Goal: Task Accomplishment & Management: Complete application form

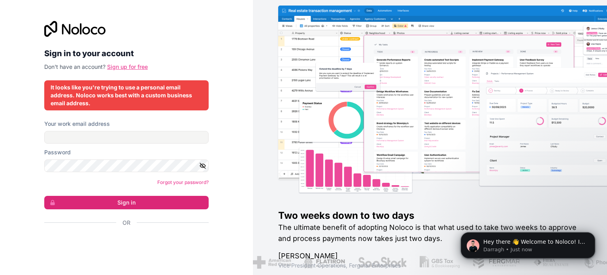
click at [130, 66] on link "Sign up for free" at bounding box center [127, 66] width 41 height 7
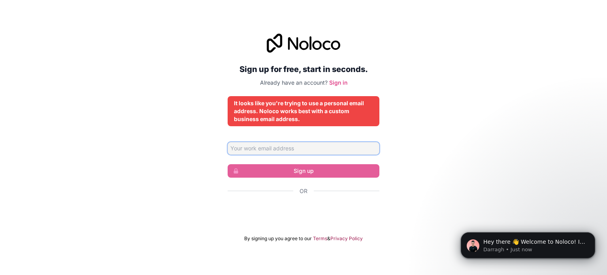
click at [330, 145] on input "Email address" at bounding box center [304, 148] width 152 height 13
type input "shahmir.ahmad@sarcmediq.com"
click at [311, 149] on input "[EMAIL_ADDRESS][DOMAIN_NAME]" at bounding box center [304, 148] width 152 height 13
click at [317, 146] on input "[EMAIL_ADDRESS][DOMAIN_NAME]" at bounding box center [304, 148] width 152 height 13
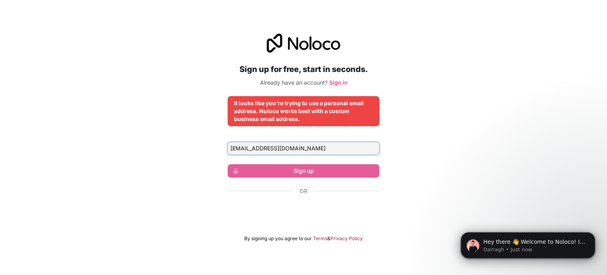
click at [317, 146] on input "[EMAIL_ADDRESS][DOMAIN_NAME]" at bounding box center [304, 148] width 152 height 13
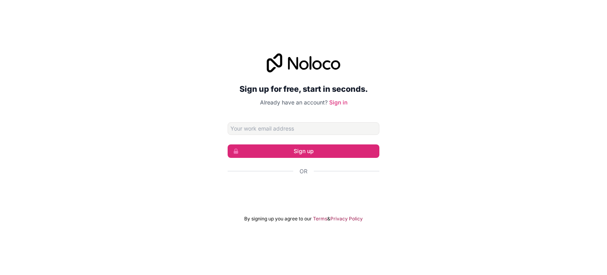
click at [279, 128] on input "Email address" at bounding box center [304, 128] width 152 height 13
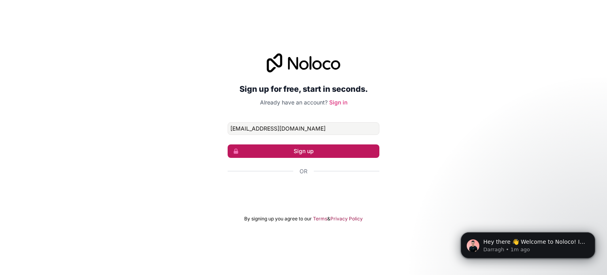
type input "[EMAIL_ADDRESS][DOMAIN_NAME]"
click at [254, 150] on button "Sign up" at bounding box center [304, 150] width 152 height 13
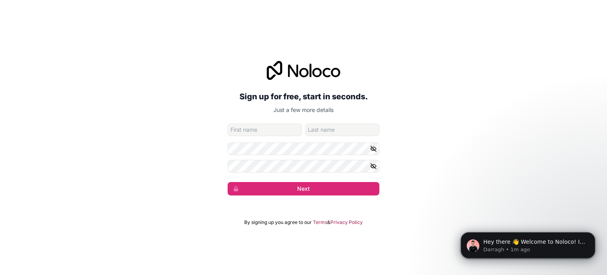
click at [267, 129] on input "given-name" at bounding box center [265, 129] width 74 height 13
type input "Shahmir"
type input "Fazal"
click at [228, 182] on button "Next" at bounding box center [304, 188] width 152 height 13
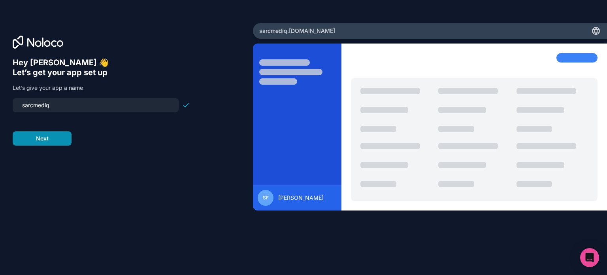
click at [53, 134] on button "Next" at bounding box center [42, 138] width 59 height 14
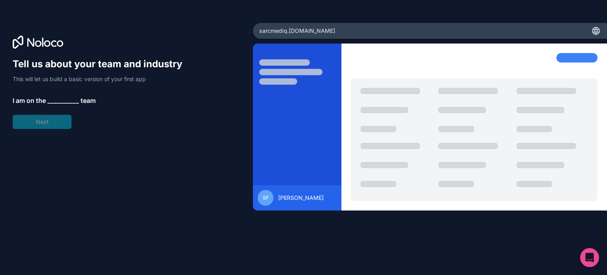
click at [72, 99] on span "__________" at bounding box center [63, 100] width 32 height 9
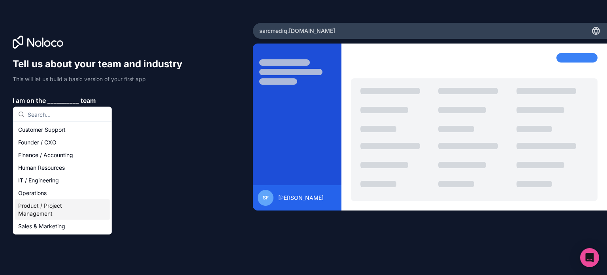
click at [49, 205] on div "Product / Project Management" at bounding box center [62, 209] width 95 height 21
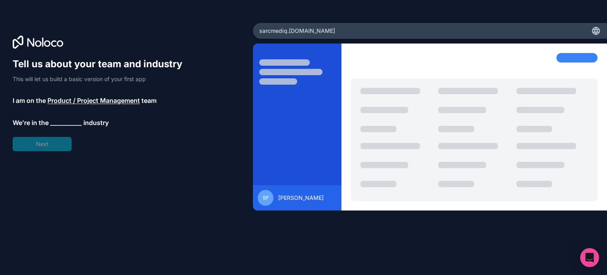
click at [64, 122] on span "__________" at bounding box center [66, 122] width 32 height 9
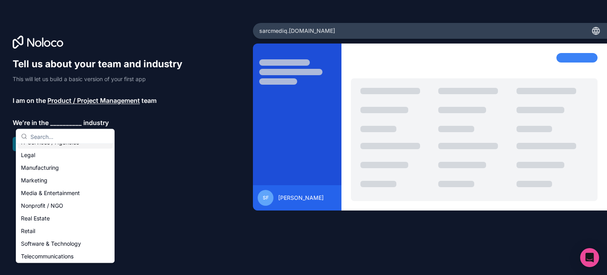
scroll to position [119, 0]
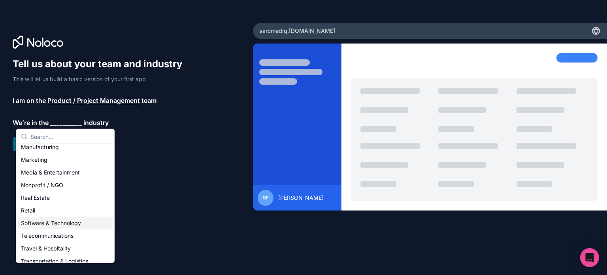
click at [57, 227] on div "Software & Technology" at bounding box center [65, 223] width 95 height 13
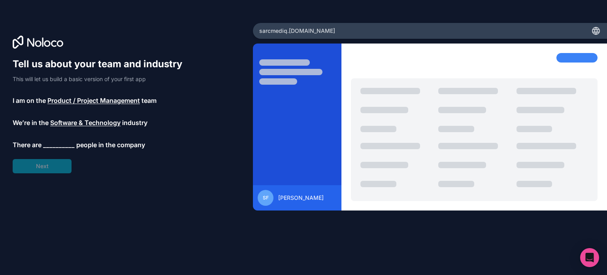
click at [55, 147] on span "__________" at bounding box center [59, 144] width 32 height 9
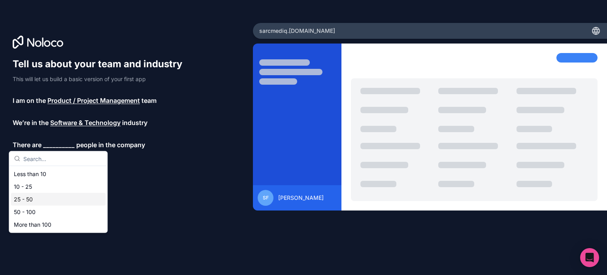
click at [39, 194] on div "25 - 50" at bounding box center [58, 199] width 95 height 13
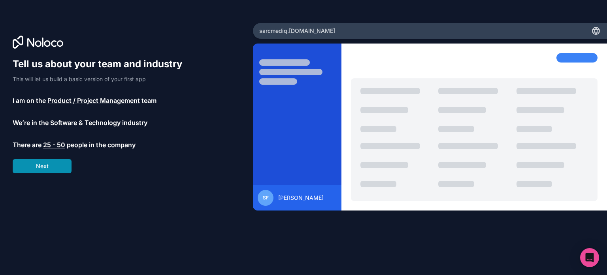
click at [57, 164] on button "Next" at bounding box center [42, 166] width 59 height 14
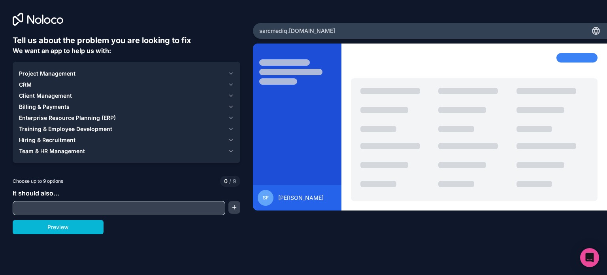
click at [231, 104] on icon "button" at bounding box center [231, 107] width 6 height 6
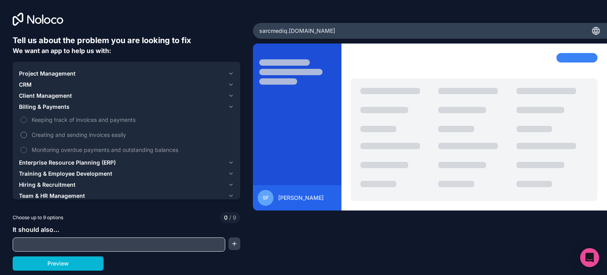
click at [67, 133] on span "Creating and sending invoices easily" at bounding box center [132, 134] width 201 height 8
click at [27, 133] on button "Creating and sending invoices easily" at bounding box center [24, 135] width 6 height 6
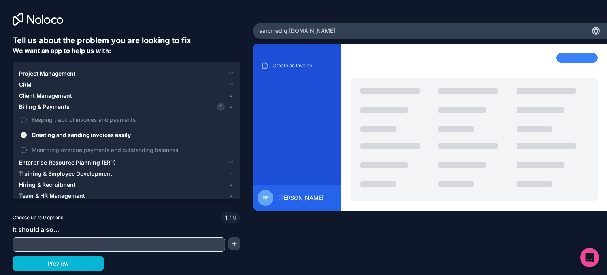
click at [25, 149] on button "Monitoring overdue payments and outstanding balances" at bounding box center [24, 150] width 6 height 6
click at [27, 121] on label "Keeping track of invoices and payments" at bounding box center [126, 119] width 215 height 15
click at [27, 121] on button "Keeping track of invoices and payments" at bounding box center [24, 120] width 6 height 6
click at [230, 162] on icon "button" at bounding box center [231, 162] width 6 height 6
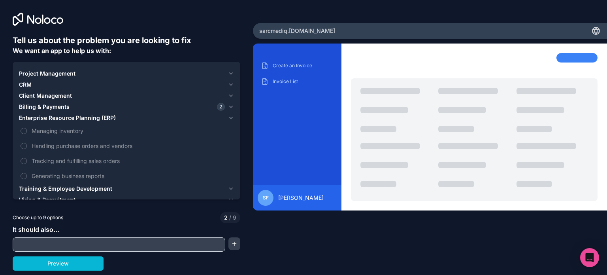
click at [233, 115] on icon "button" at bounding box center [231, 118] width 6 height 6
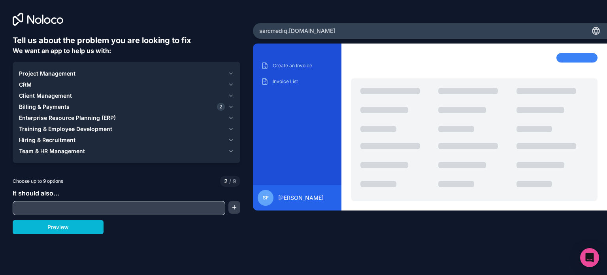
click at [230, 126] on icon "button" at bounding box center [231, 129] width 6 height 6
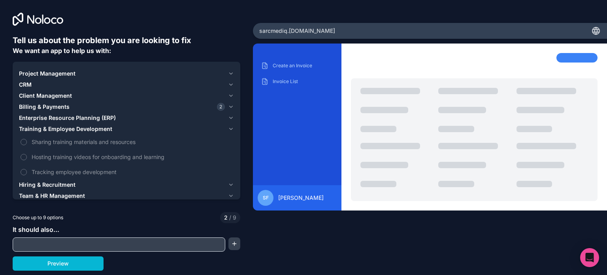
click at [230, 126] on icon "button" at bounding box center [231, 129] width 6 height 6
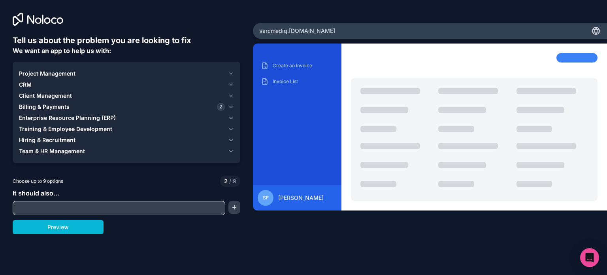
click at [92, 210] on input "text" at bounding box center [119, 207] width 209 height 11
click at [232, 210] on button "button" at bounding box center [234, 207] width 12 height 13
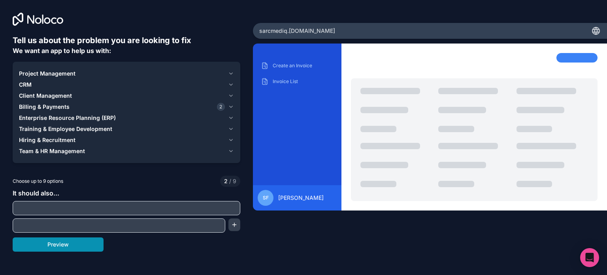
click at [83, 243] on button "Preview" at bounding box center [58, 244] width 91 height 14
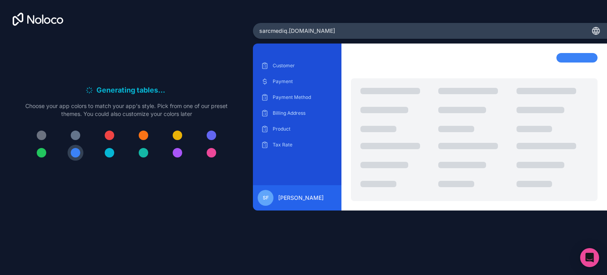
click at [596, 23] on div "sarcmediq .[DOMAIN_NAME]" at bounding box center [430, 31] width 354 height 16
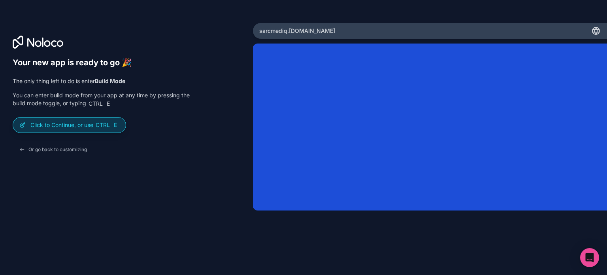
click at [69, 121] on p "Click to Continue, or use Ctrl E" at bounding box center [74, 125] width 89 height 8
click at [57, 151] on button "Or go back to customizing" at bounding box center [53, 149] width 81 height 14
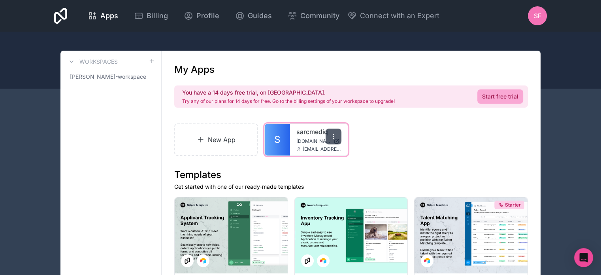
click at [334, 132] on div at bounding box center [334, 136] width 16 height 16
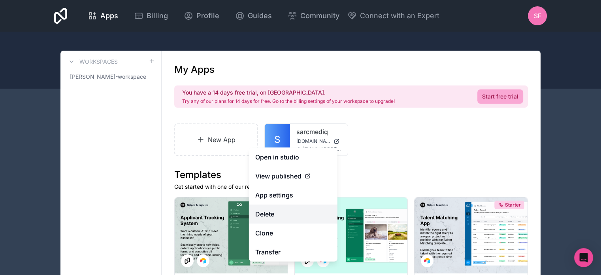
click at [278, 215] on button "Delete" at bounding box center [293, 213] width 89 height 19
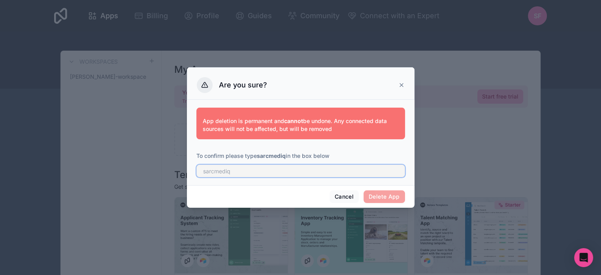
click at [311, 170] on input "text" at bounding box center [300, 170] width 209 height 13
type input "sarcmediq"
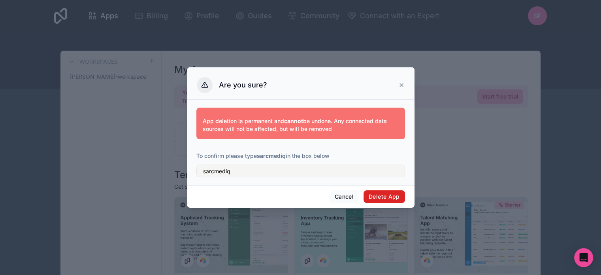
click at [366, 196] on button "Delete App" at bounding box center [384, 196] width 41 height 13
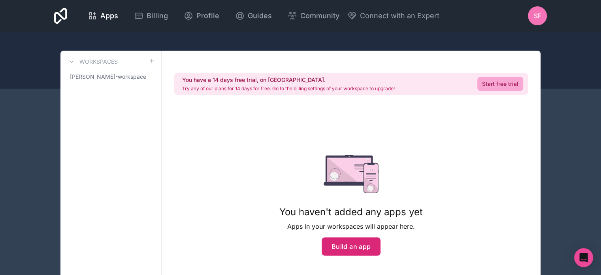
click at [372, 244] on button "Build an app" at bounding box center [351, 246] width 59 height 18
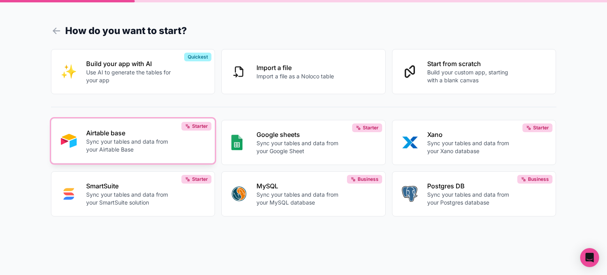
click at [159, 145] on p "Sync your tables and data from your Airtable Base" at bounding box center [130, 146] width 88 height 16
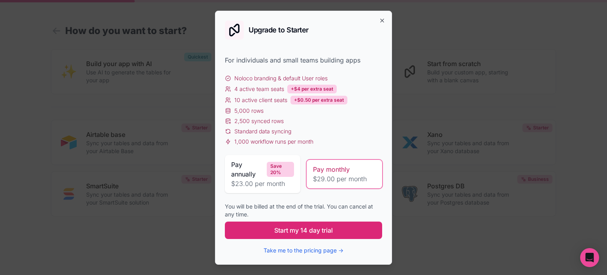
click at [359, 235] on button "Start my 14 day trial" at bounding box center [303, 229] width 157 height 17
